Goal: Navigation & Orientation: Go to known website

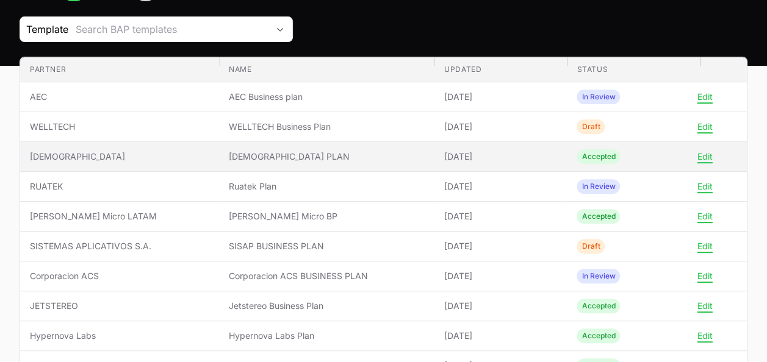
scroll to position [123, 0]
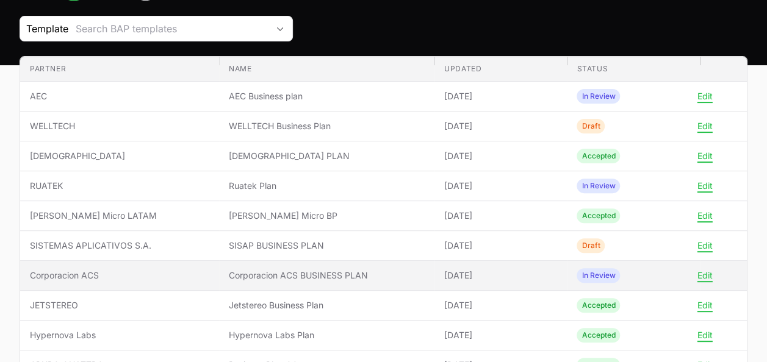
click at [159, 270] on span "Corporacion ACS" at bounding box center [119, 276] width 179 height 12
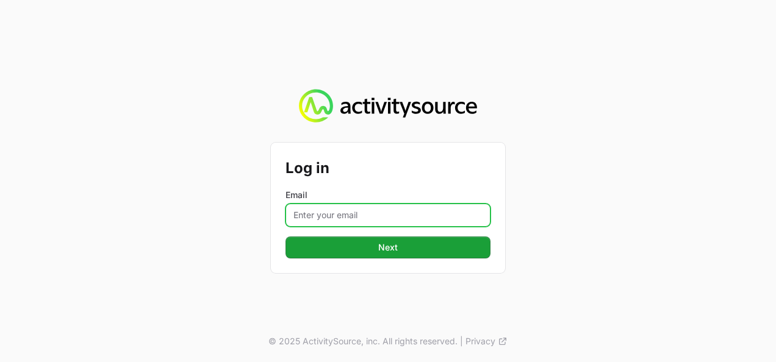
click at [332, 216] on input "Email" at bounding box center [388, 215] width 205 height 23
type input "vanessa.paredesayala@ingrammicro.com"
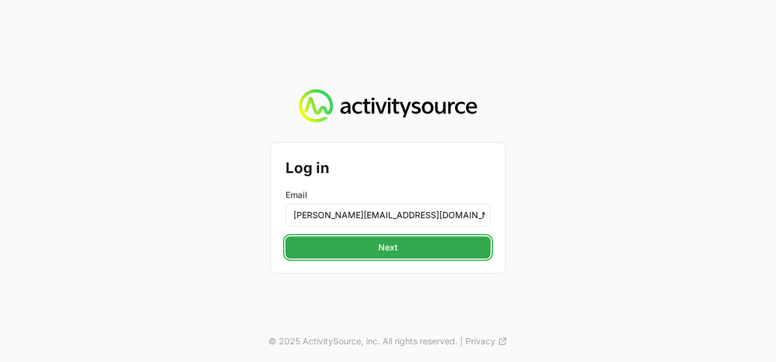
click at [387, 247] on span "Next" at bounding box center [388, 247] width 20 height 15
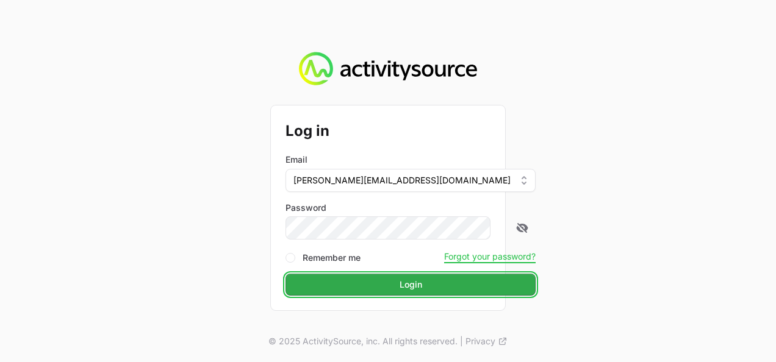
click at [355, 284] on button "Login" at bounding box center [411, 285] width 250 height 22
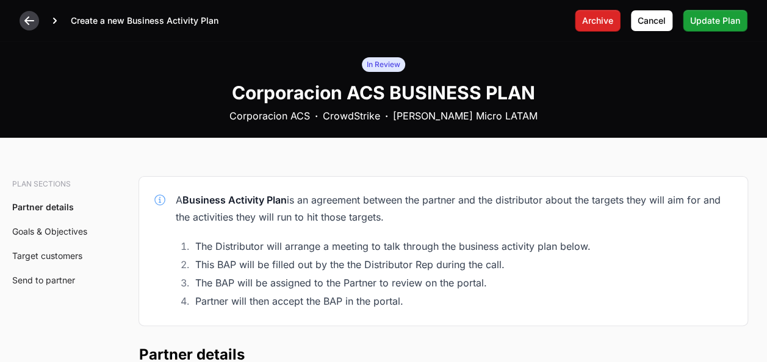
click at [28, 22] on icon at bounding box center [29, 21] width 12 height 12
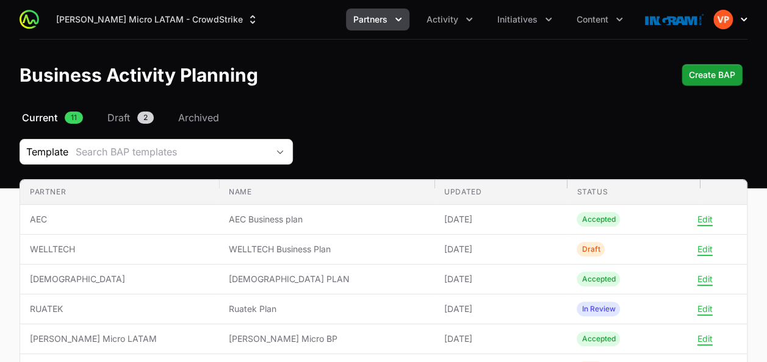
click at [747, 20] on icon "button" at bounding box center [744, 19] width 12 height 12
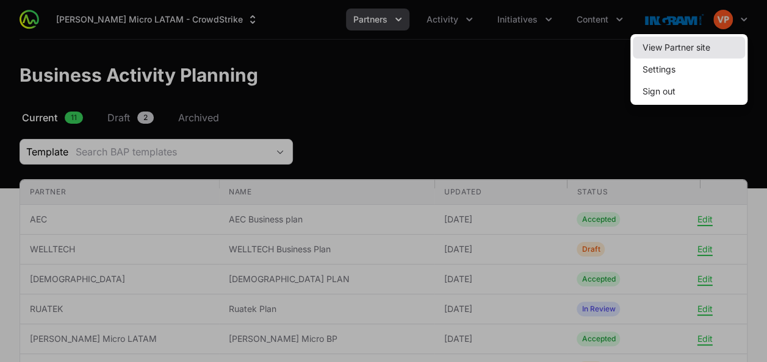
click at [687, 48] on link "View Partner site" at bounding box center [689, 48] width 112 height 22
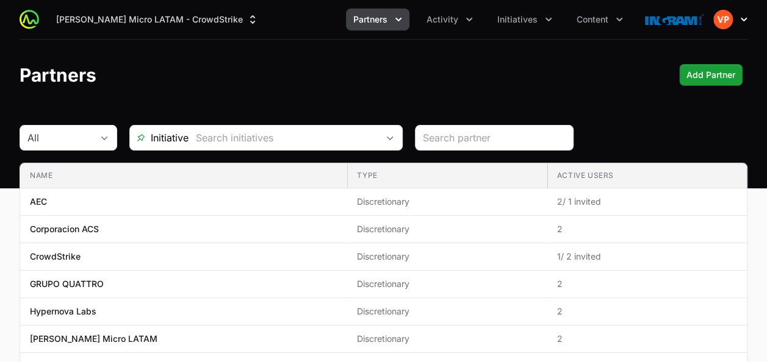
click at [745, 21] on icon "button" at bounding box center [744, 19] width 12 height 12
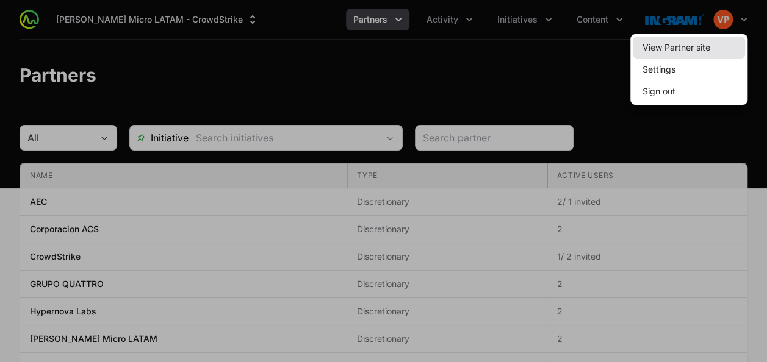
click at [696, 45] on link "View Partner site" at bounding box center [689, 48] width 112 height 22
